Goal: Communication & Community: Answer question/provide support

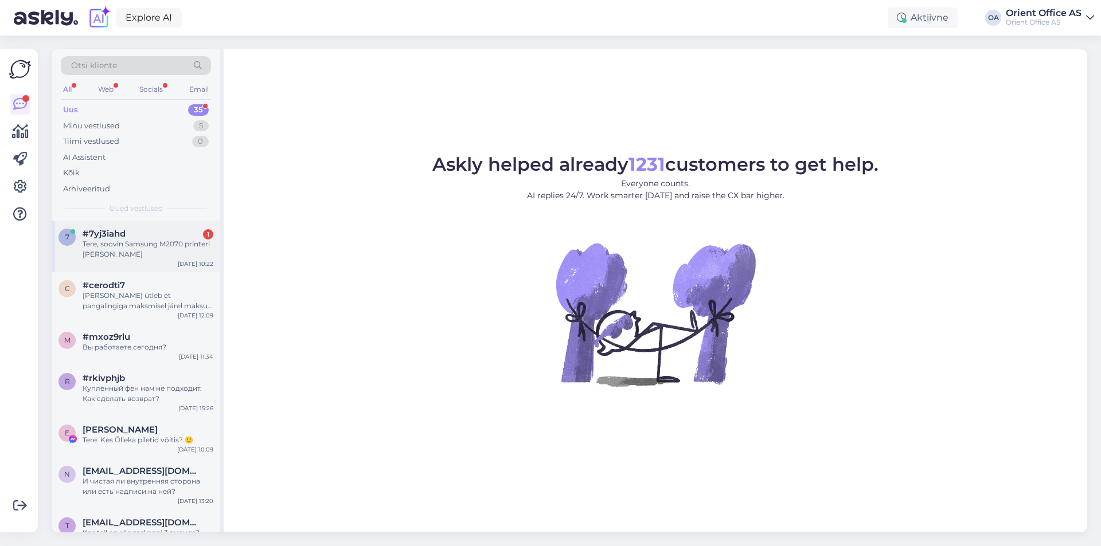
drag, startPoint x: 197, startPoint y: 241, endPoint x: 207, endPoint y: 259, distance: 20.1
click at [196, 242] on div "Tere, soovin Samsung M2070 printeri [PERSON_NAME]" at bounding box center [148, 249] width 131 height 21
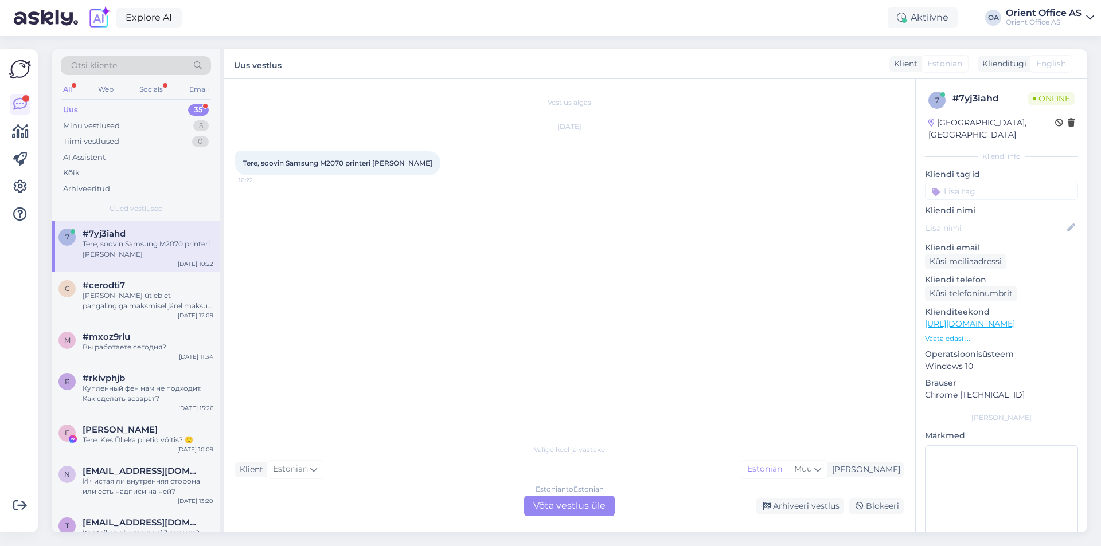
click at [586, 509] on div "Estonian to Estonian Võta vestlus üle" at bounding box center [569, 506] width 91 height 21
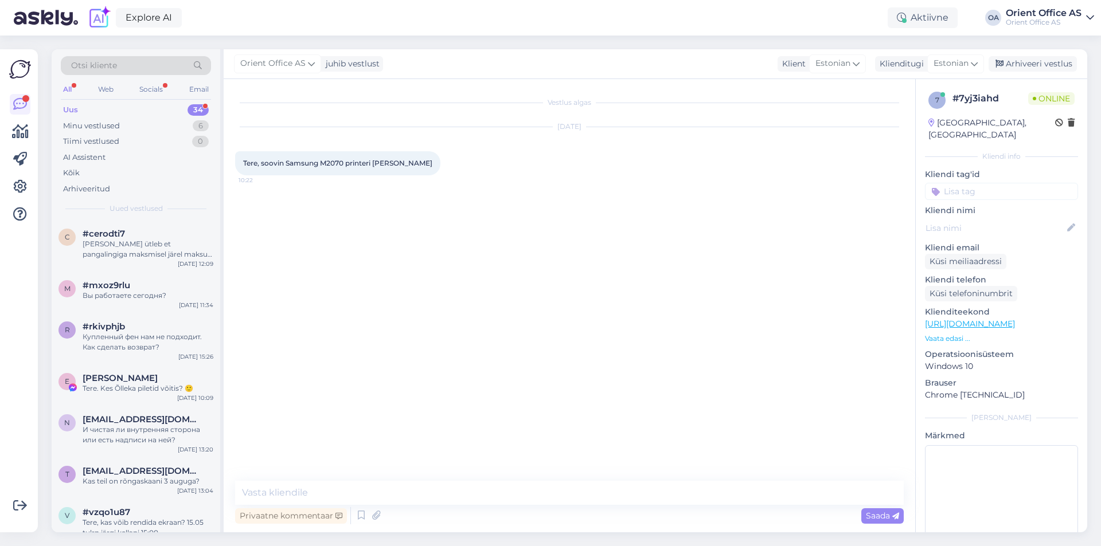
click at [420, 511] on div "Privaatne kommentaar Saada" at bounding box center [569, 516] width 668 height 22
click at [406, 485] on textarea at bounding box center [569, 493] width 668 height 24
type textarea "Tere!"
type textarea "Kohe otsime"
drag, startPoint x: 345, startPoint y: 161, endPoint x: 287, endPoint y: 166, distance: 58.7
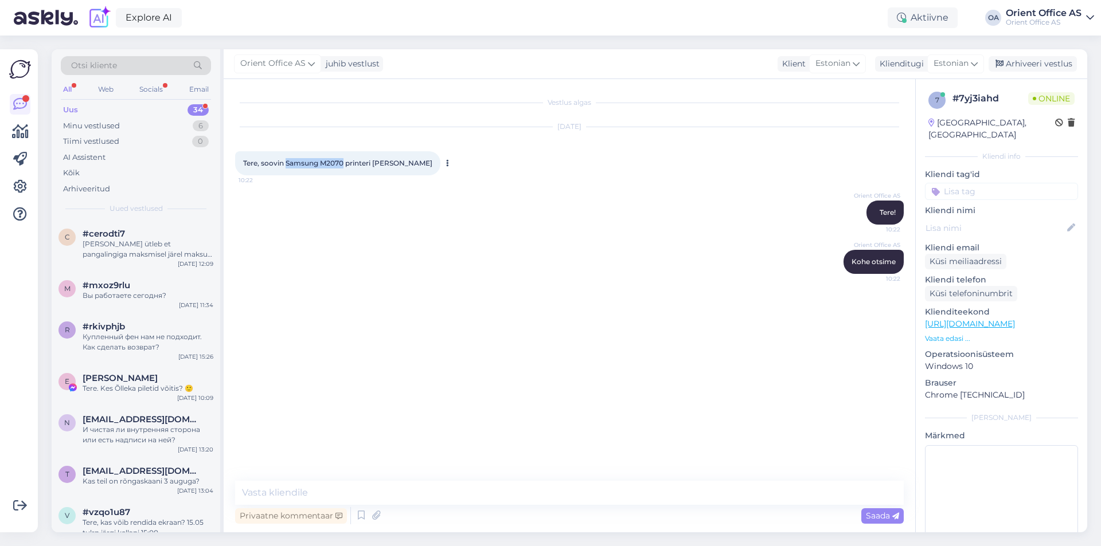
click at [287, 166] on span "Tere, soovin Samsung M2070 printeri [PERSON_NAME]" at bounding box center [337, 163] width 189 height 9
copy span "Samsung M2070"
click at [319, 494] on textarea at bounding box center [569, 493] width 668 height 24
type textarea "kAS SOOVOI"
type textarea "Kas soovite originaali või analoogi"
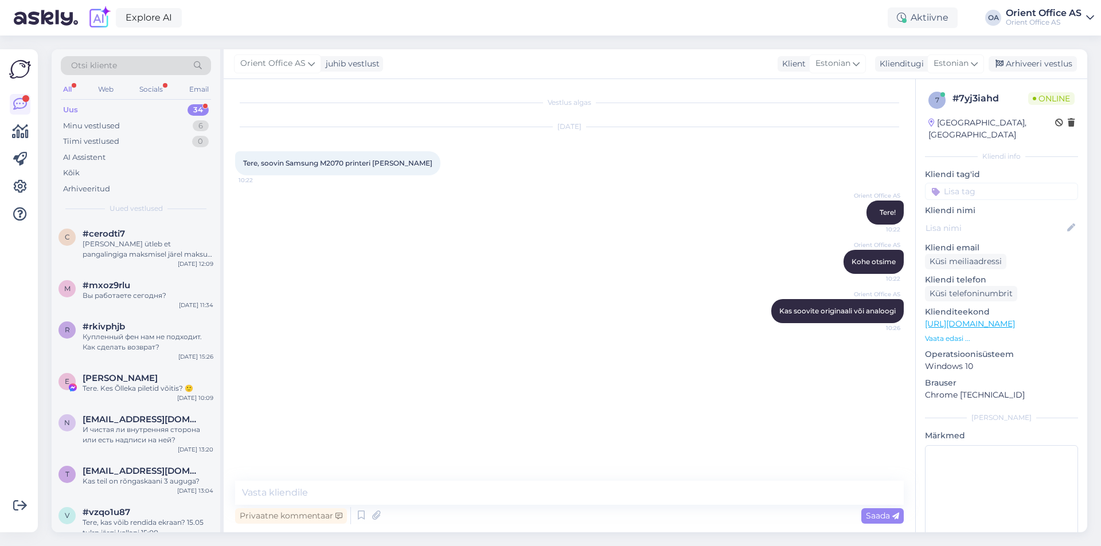
click at [1015, 319] on link "[URL][DOMAIN_NAME]" at bounding box center [970, 324] width 90 height 10
click at [397, 494] on textarea at bounding box center [569, 493] width 668 height 24
paste textarea "[URL][DOMAIN_NAME]"
type textarea "[URL][DOMAIN_NAME]"
click at [343, 496] on textarea at bounding box center [569, 493] width 668 height 24
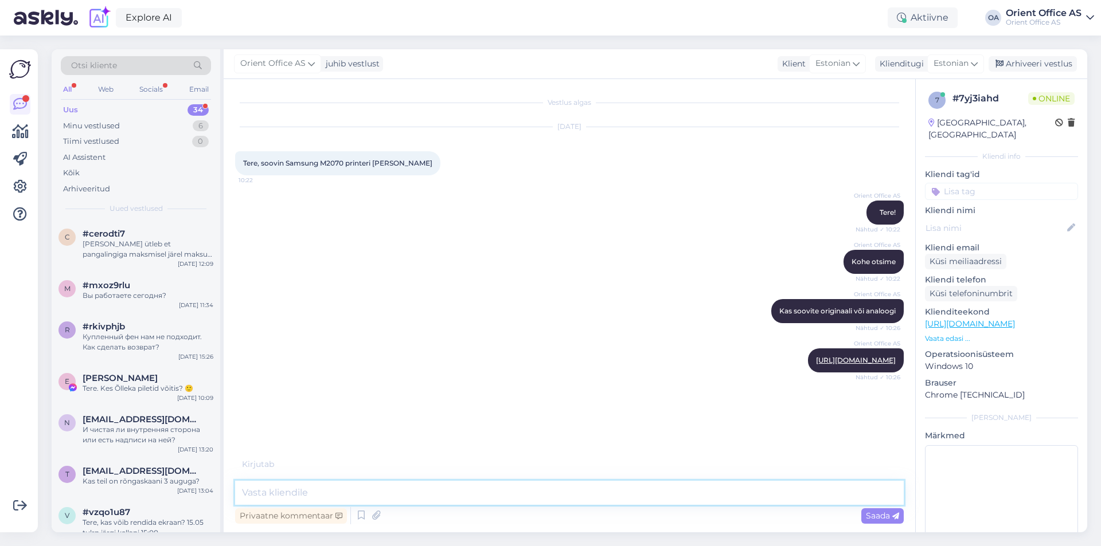
paste textarea "[URL][DOMAIN_NAME]"
type textarea "[URL][DOMAIN_NAME]"
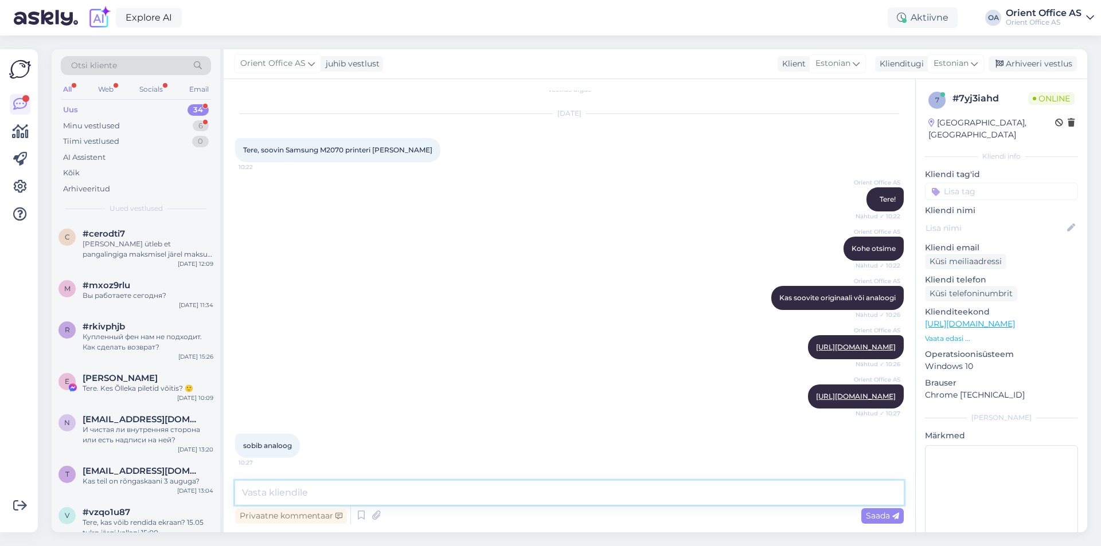
click at [378, 498] on textarea at bounding box center [569, 493] width 668 height 24
type textarea "Saatsin mõlemad variandid"
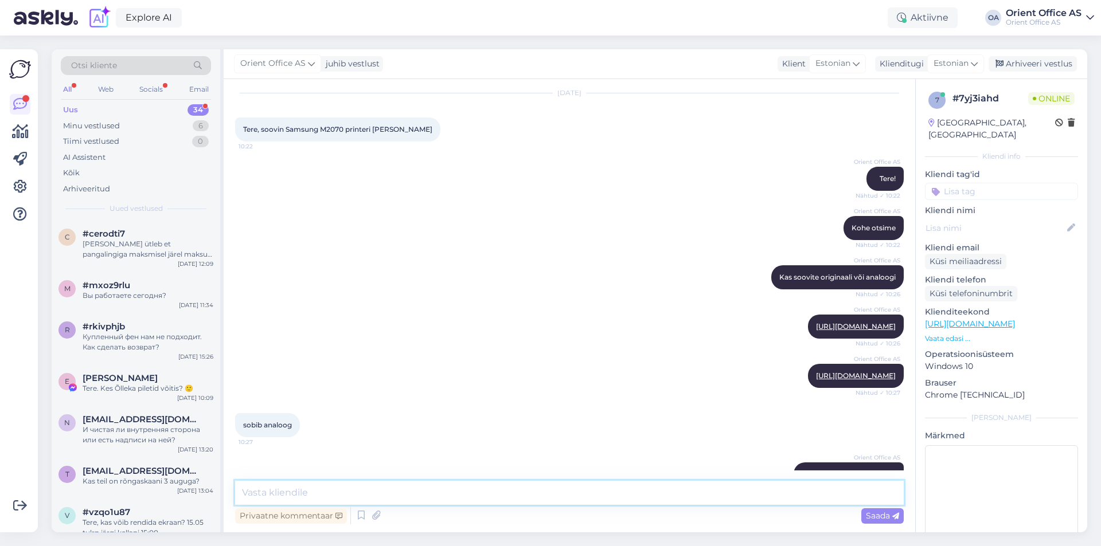
scroll to position [83, 0]
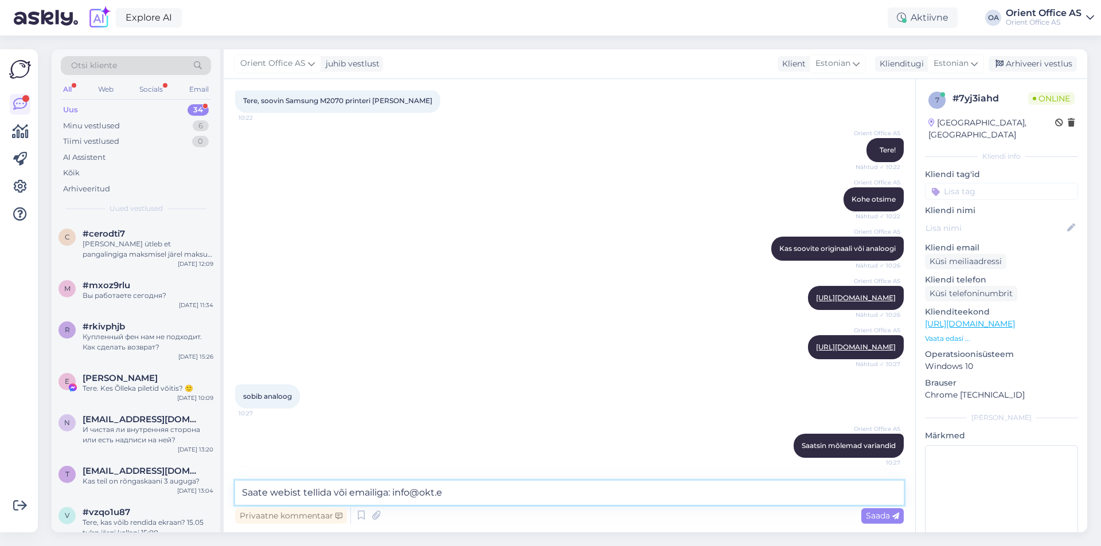
type textarea "Saate webist tellida või emailiga: [EMAIL_ADDRESS][DOMAIN_NAME]"
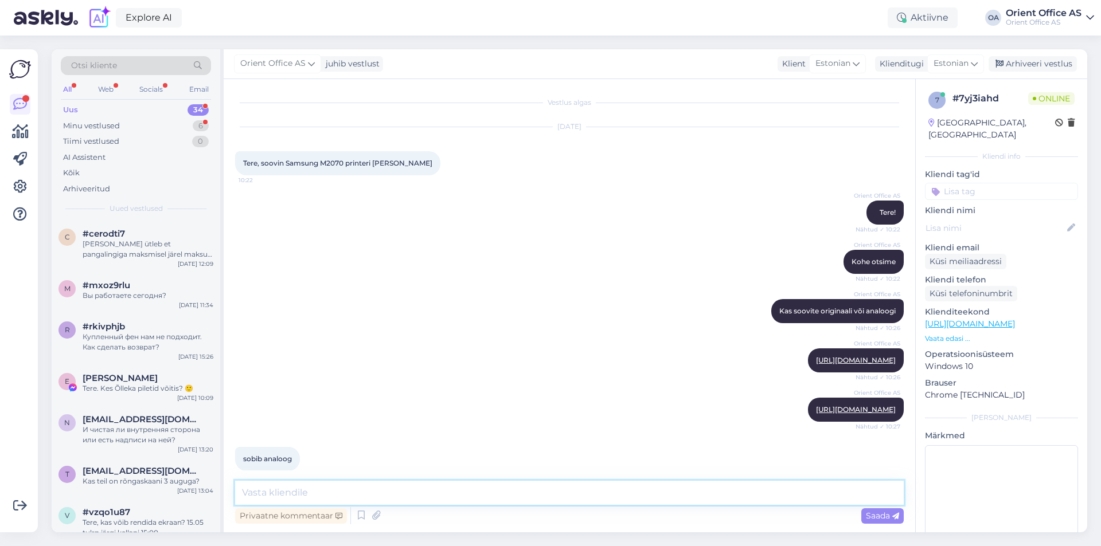
scroll to position [330, 0]
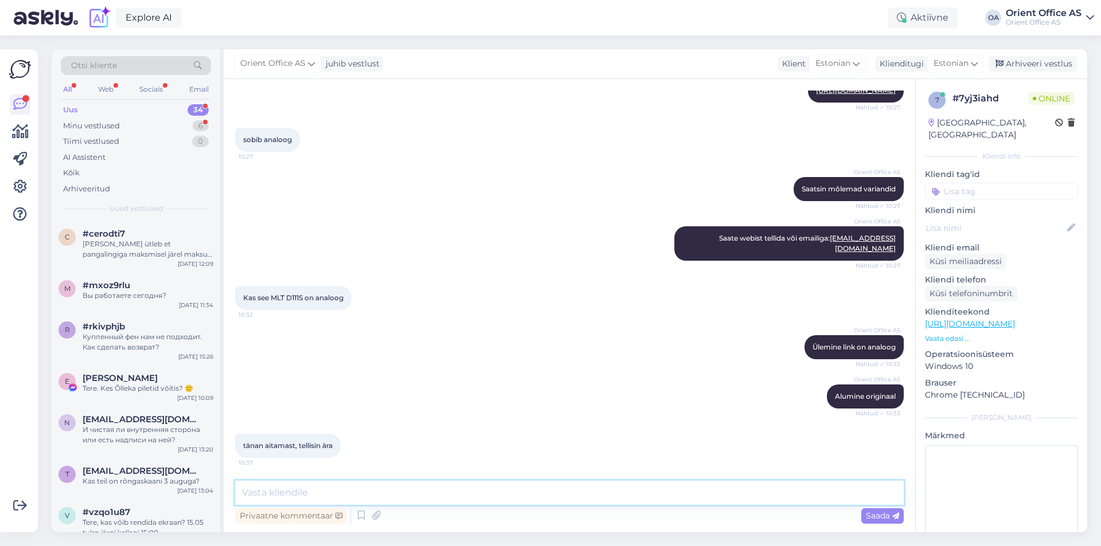
click at [323, 484] on textarea at bounding box center [569, 493] width 668 height 24
type textarea "Tellimus kohal, täname"
